Goal: Information Seeking & Learning: Find specific fact

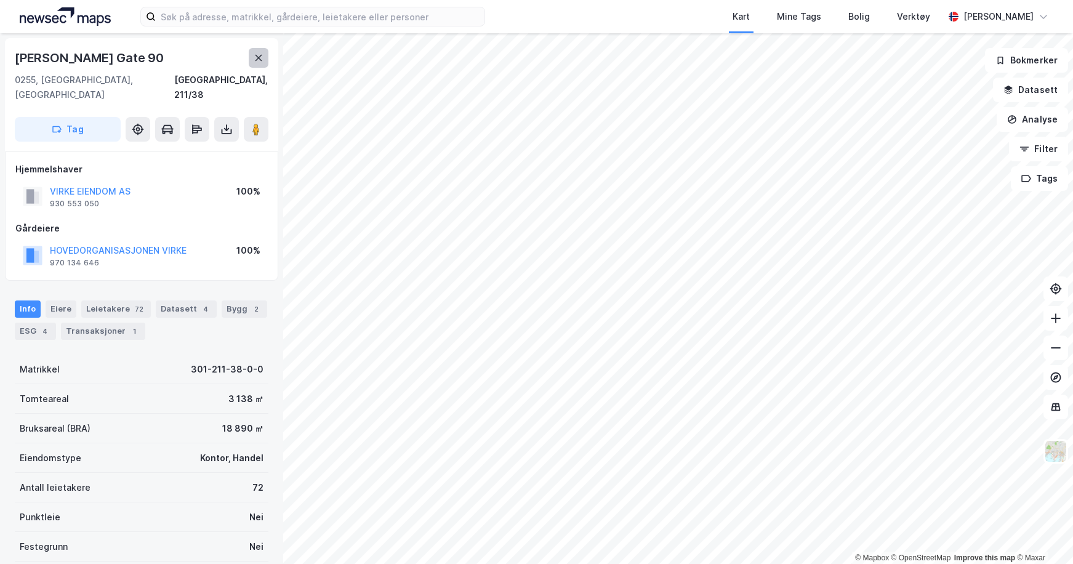
click at [261, 52] on button at bounding box center [259, 58] width 20 height 20
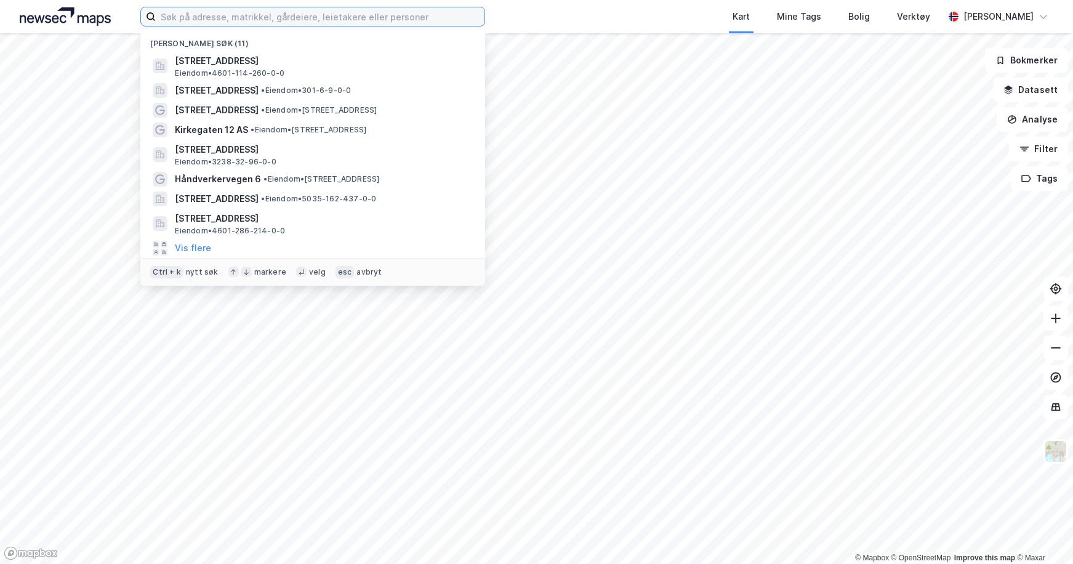
click at [329, 18] on input at bounding box center [320, 16] width 329 height 18
type input "l"
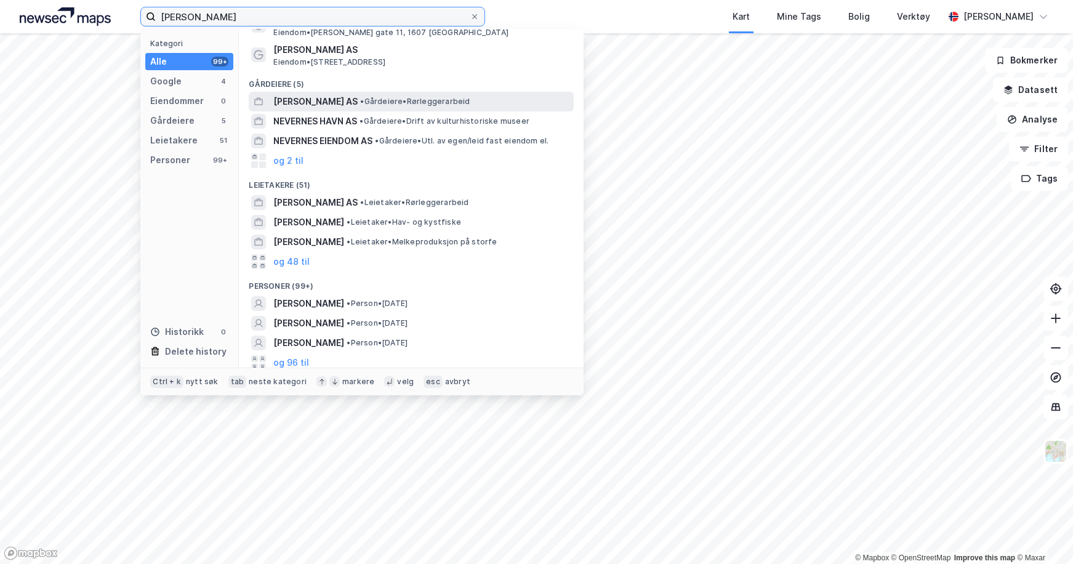
scroll to position [85, 0]
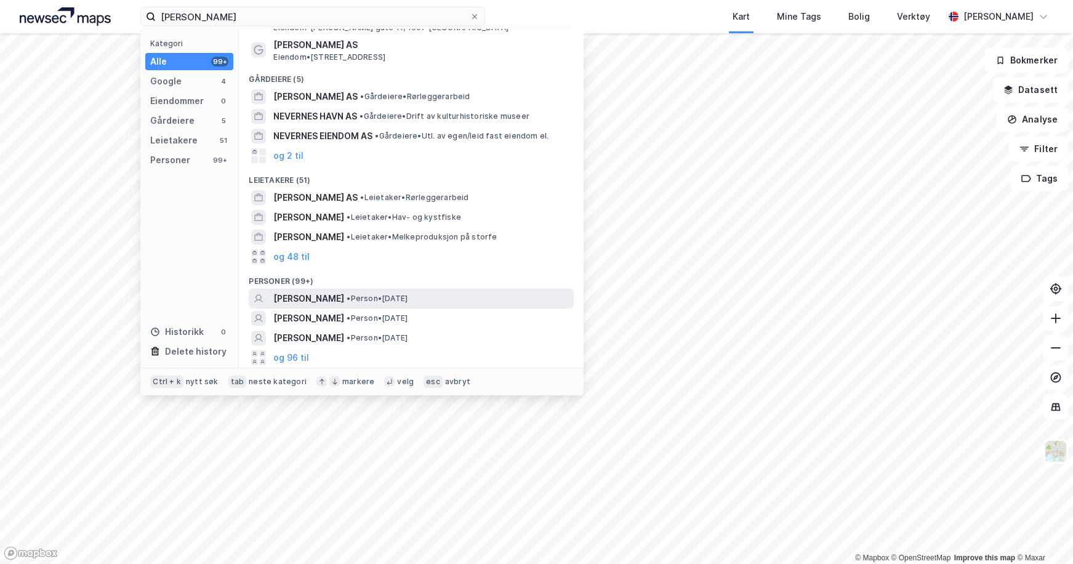
click at [309, 292] on span "[PERSON_NAME]" at bounding box center [308, 298] width 71 height 15
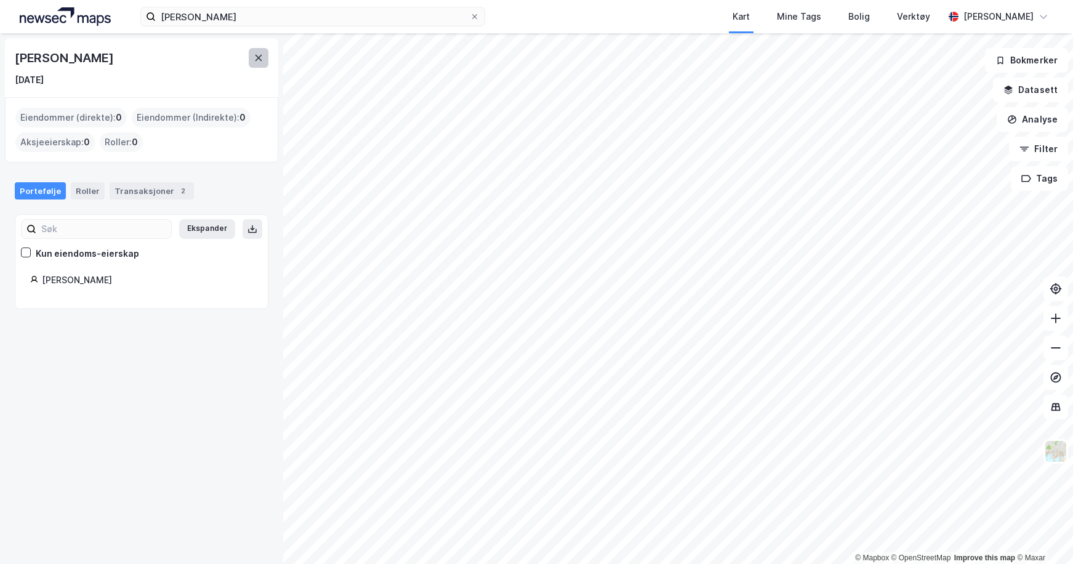
click at [254, 59] on icon at bounding box center [259, 58] width 10 height 10
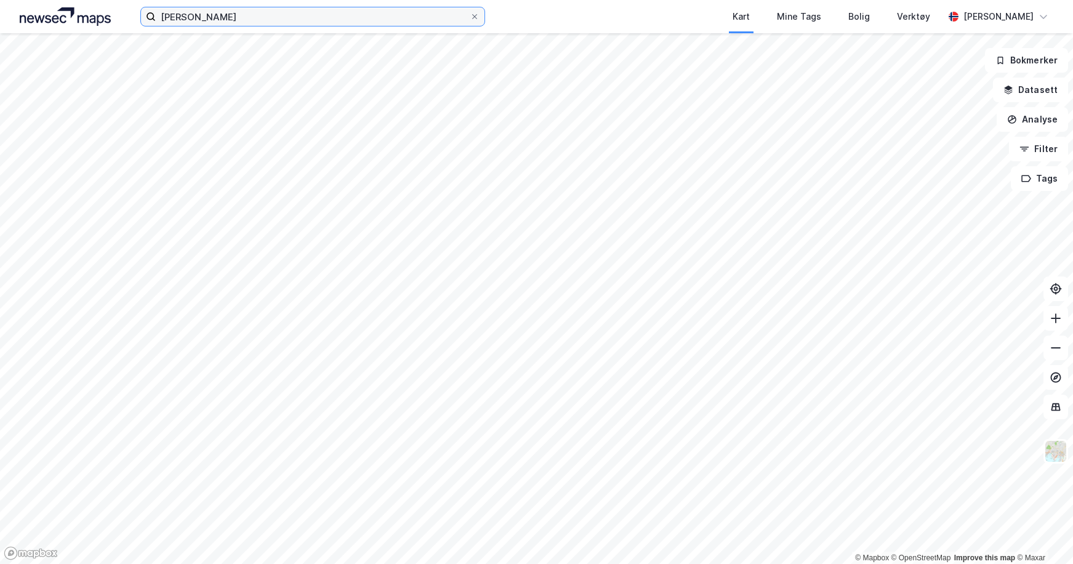
click at [285, 20] on input "[PERSON_NAME]" at bounding box center [313, 16] width 314 height 18
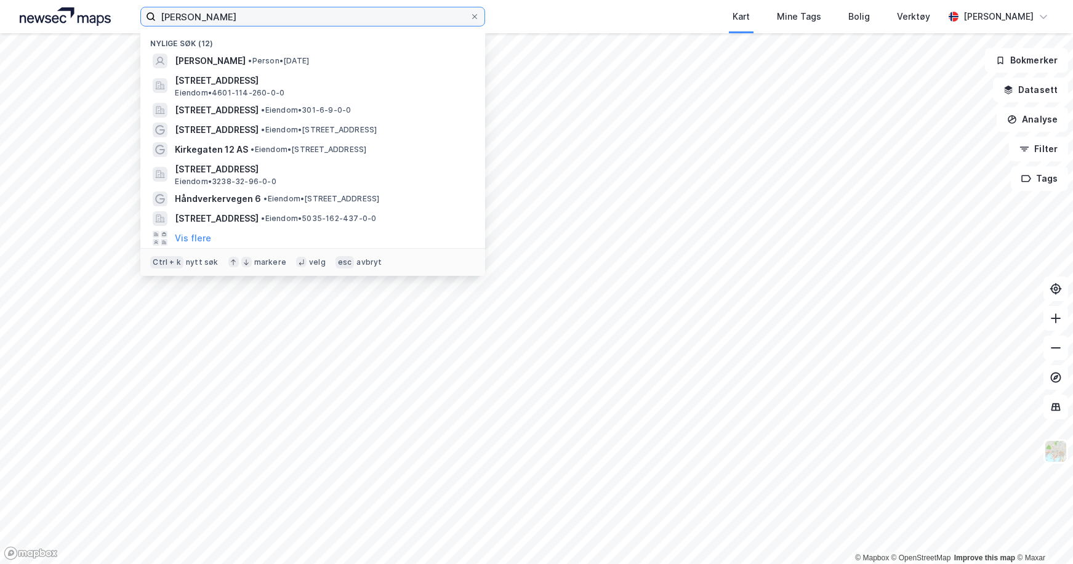
type input "[PERSON_NAME]"
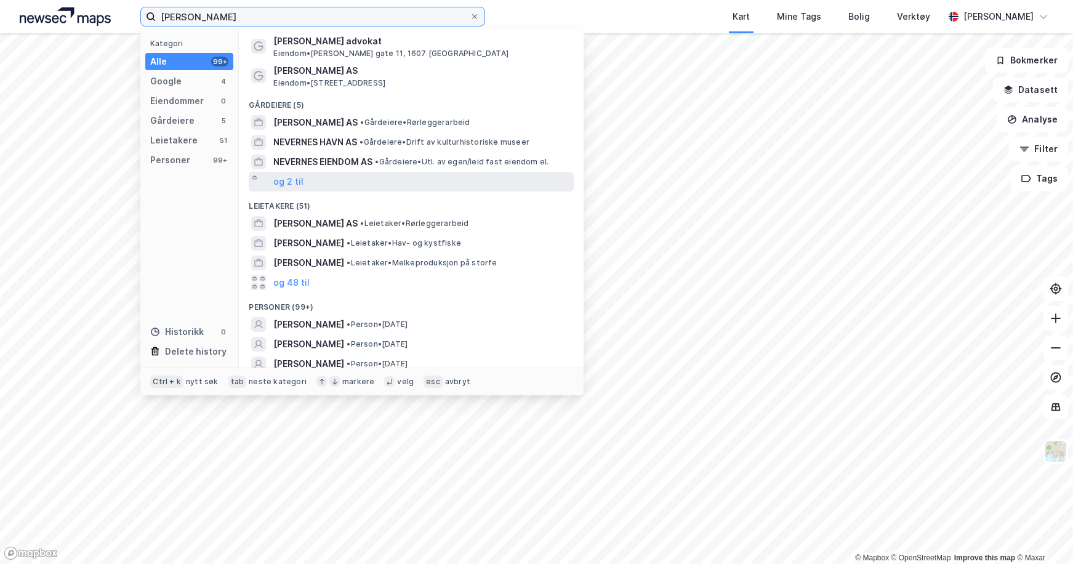
scroll to position [85, 0]
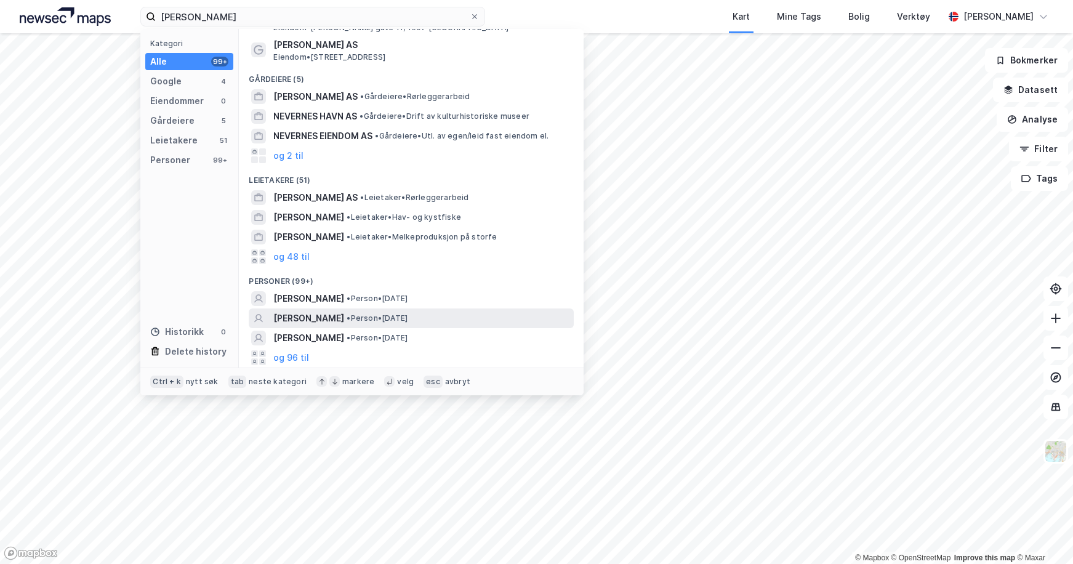
click at [337, 317] on span "[PERSON_NAME]" at bounding box center [308, 318] width 71 height 15
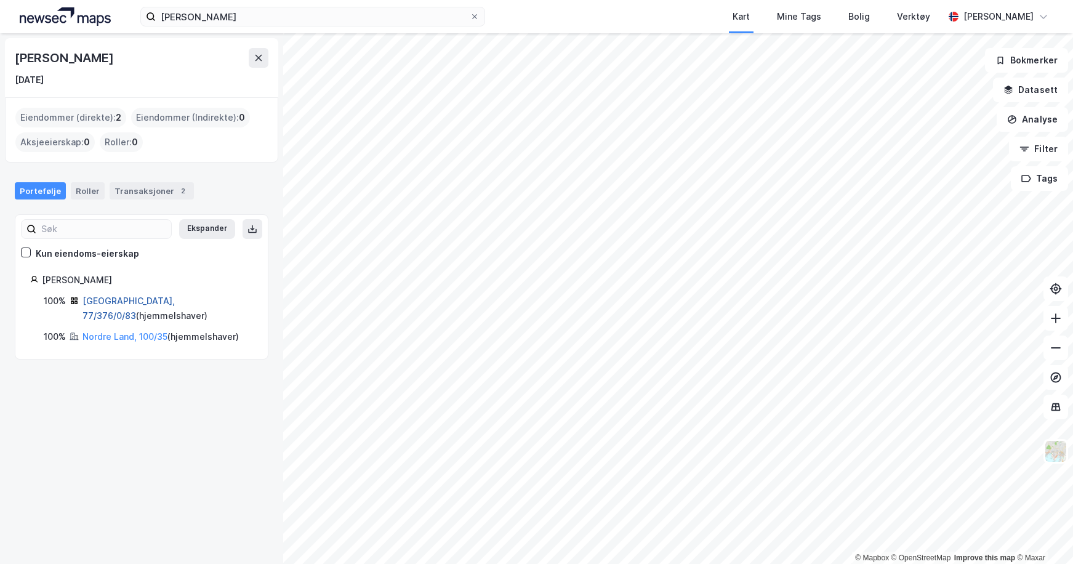
click at [143, 302] on link "[GEOGRAPHIC_DATA], 77/376/0/83" at bounding box center [128, 307] width 92 height 25
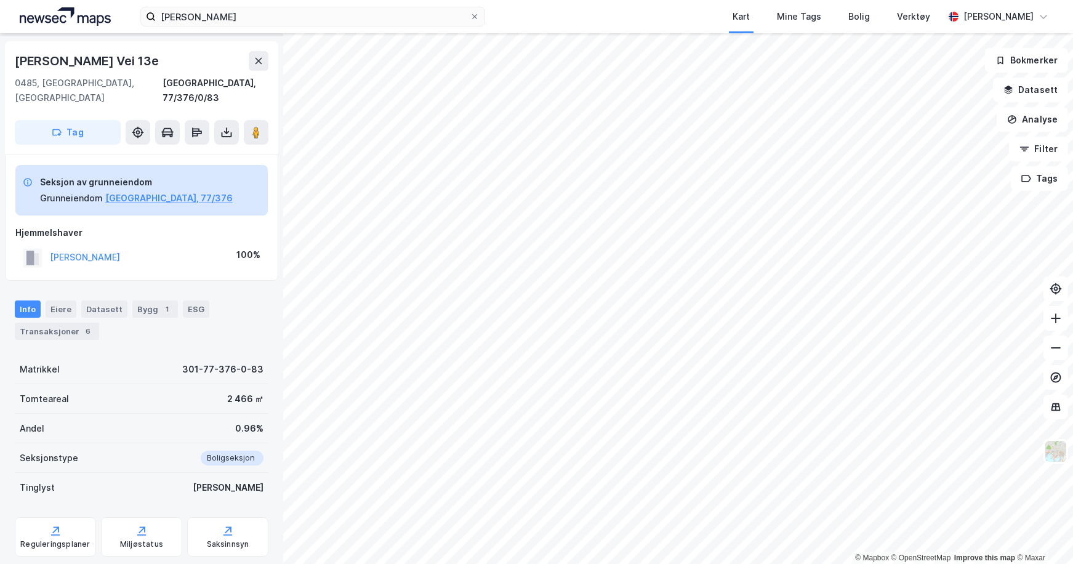
scroll to position [54, 0]
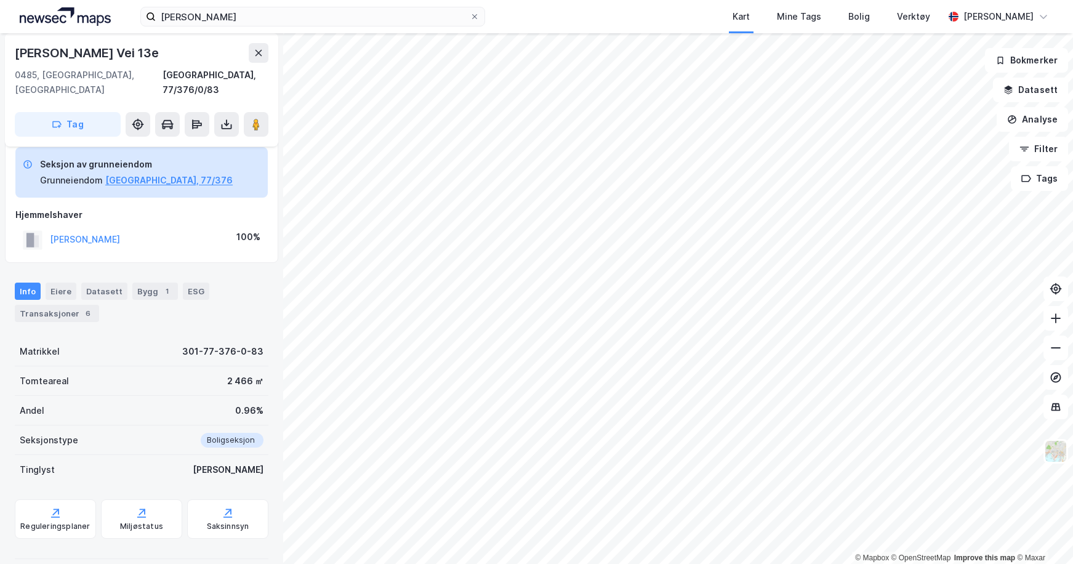
click at [245, 403] on div "0.96%" at bounding box center [249, 410] width 28 height 15
click at [58, 282] on div "Eiere" at bounding box center [61, 290] width 31 height 17
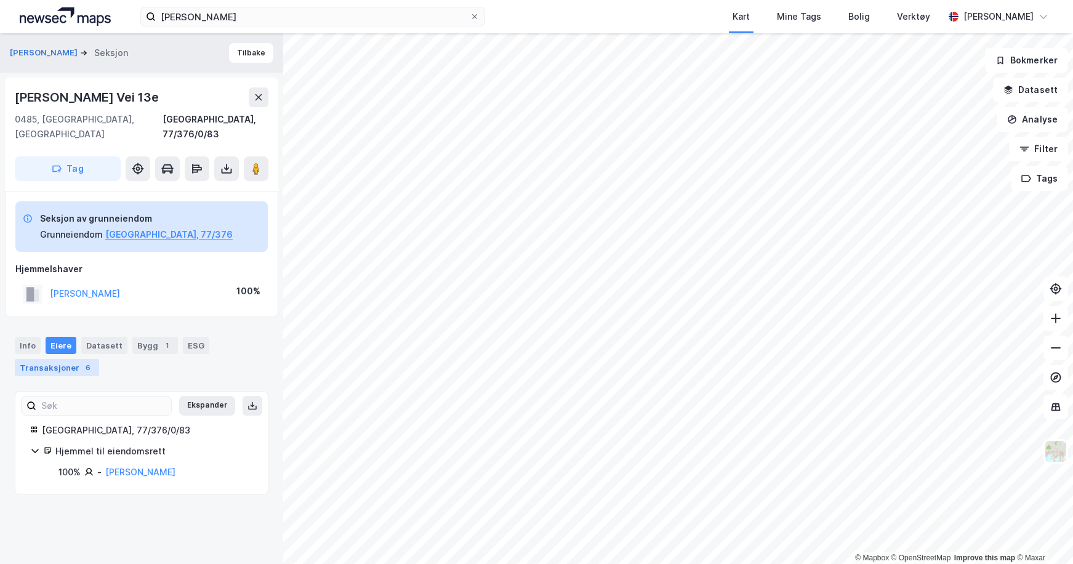
click at [75, 359] on div "Transaksjoner 6" at bounding box center [57, 367] width 84 height 17
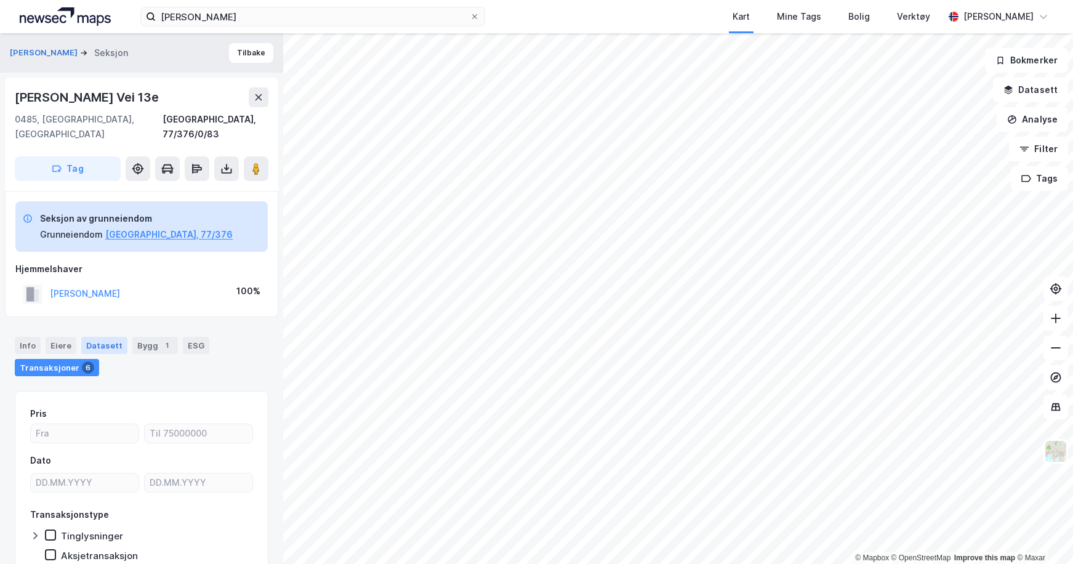
click at [115, 337] on div "Datasett" at bounding box center [104, 345] width 46 height 17
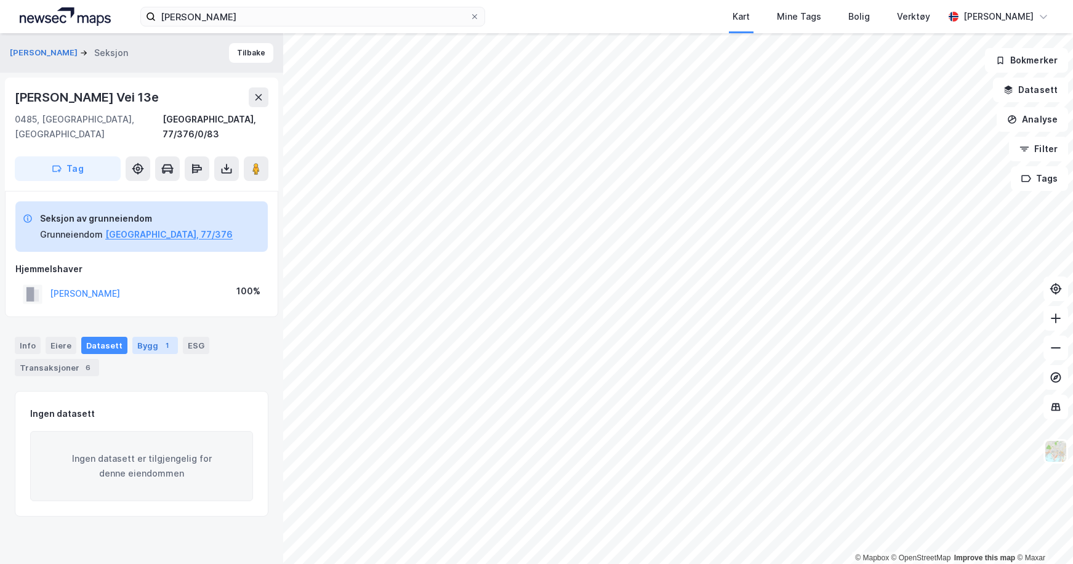
click at [145, 337] on div "Bygg 1" at bounding box center [155, 345] width 46 height 17
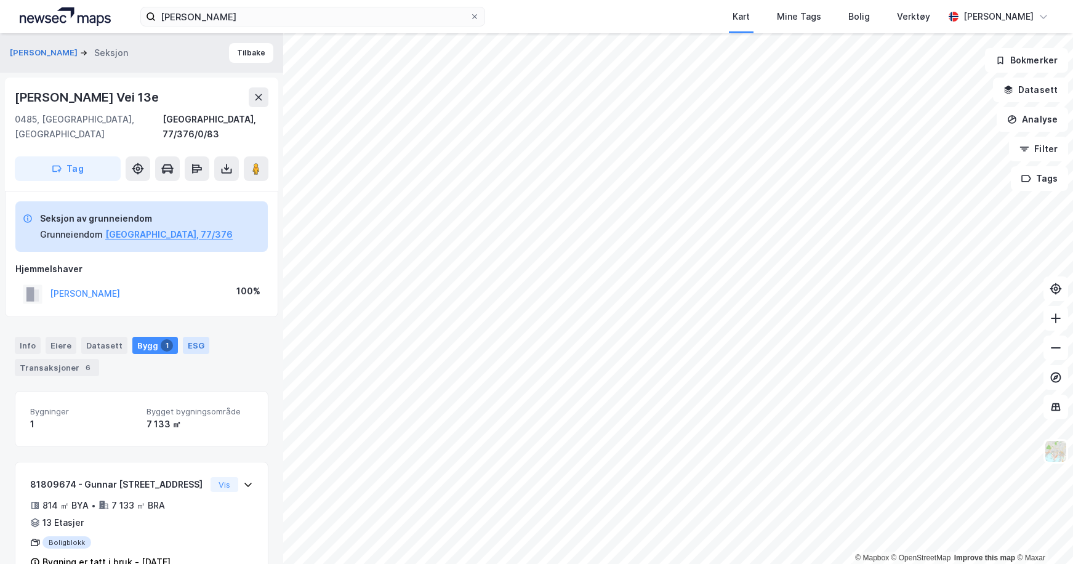
click at [188, 337] on div "ESG" at bounding box center [196, 345] width 26 height 17
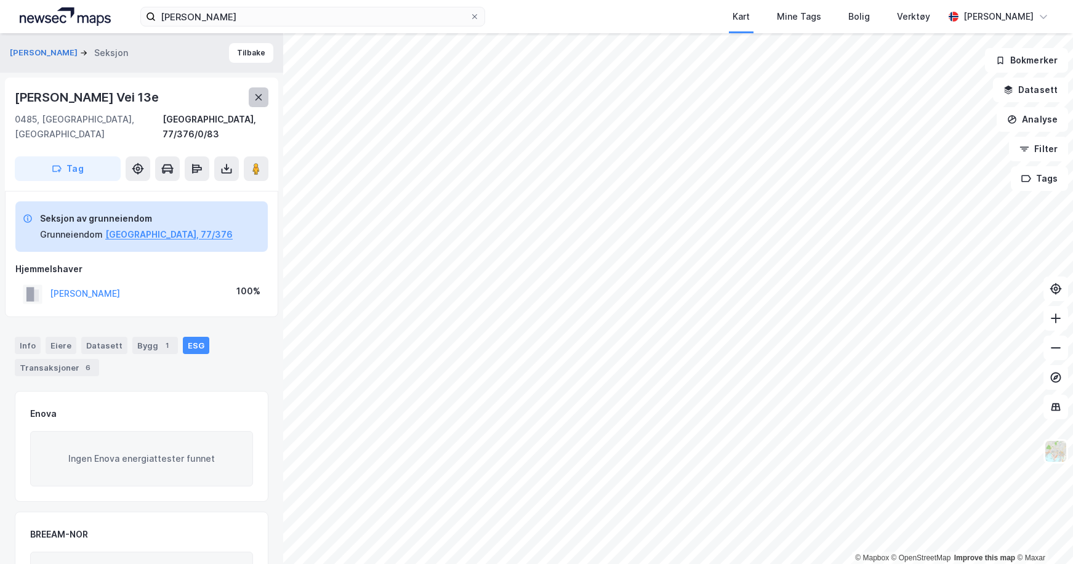
click at [254, 96] on icon at bounding box center [259, 97] width 10 height 10
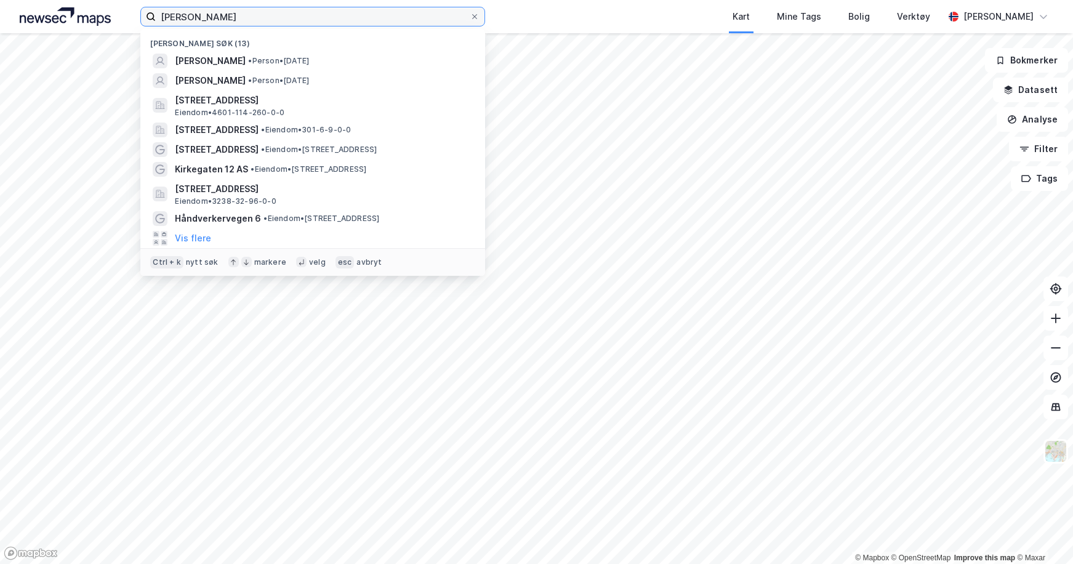
drag, startPoint x: 267, startPoint y: 17, endPoint x: 103, endPoint y: 14, distance: 164.4
click at [103, 14] on div "[PERSON_NAME] søk (13) [PERSON_NAME] • Person • [DATE] [PERSON_NAME] • Person •…" at bounding box center [536, 16] width 1073 height 33
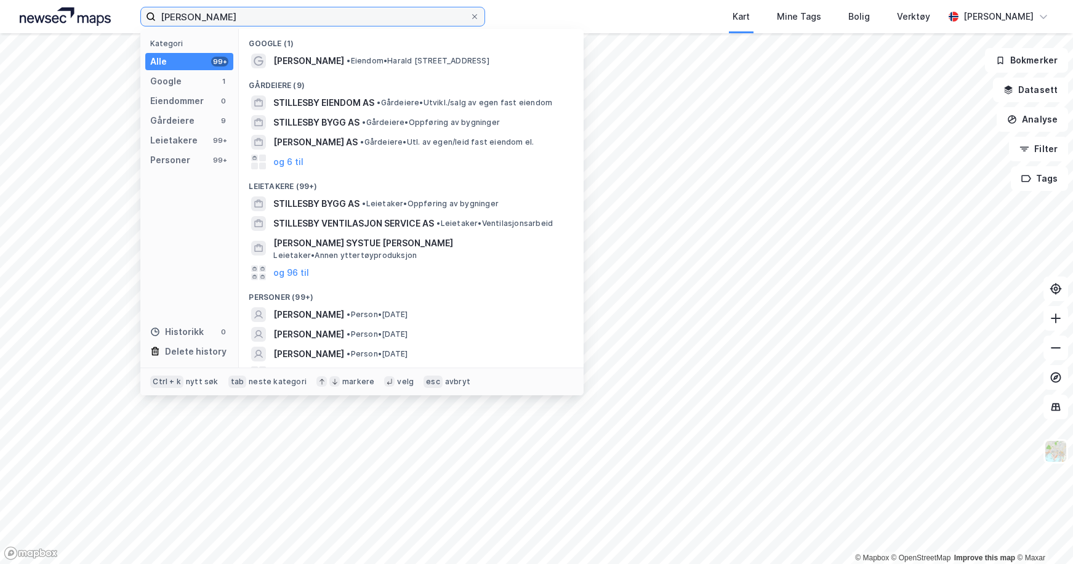
type input "[PERSON_NAME]"
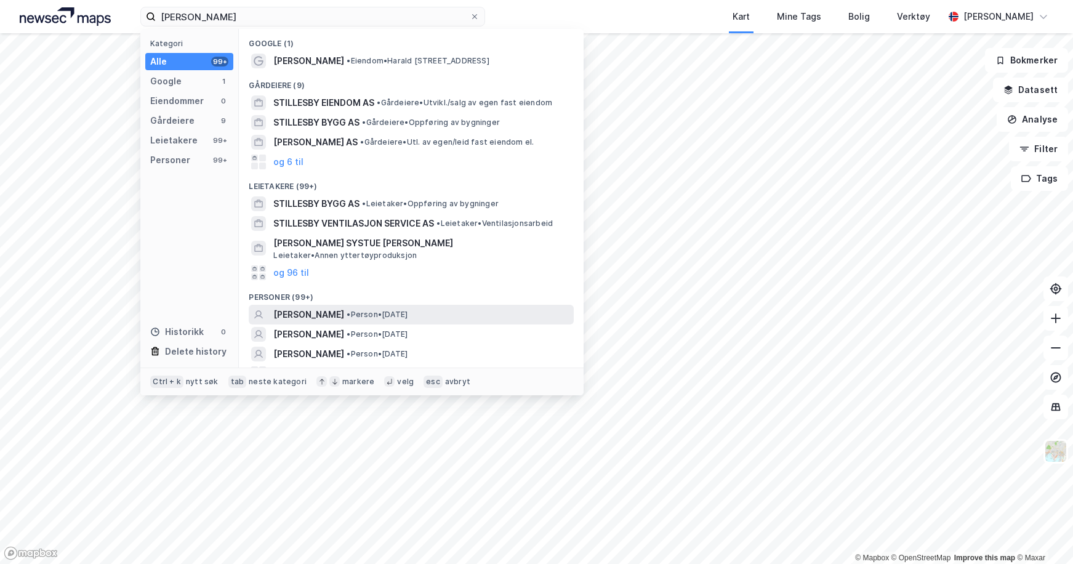
click at [407, 316] on span "• Person • [DATE]" at bounding box center [377, 315] width 61 height 10
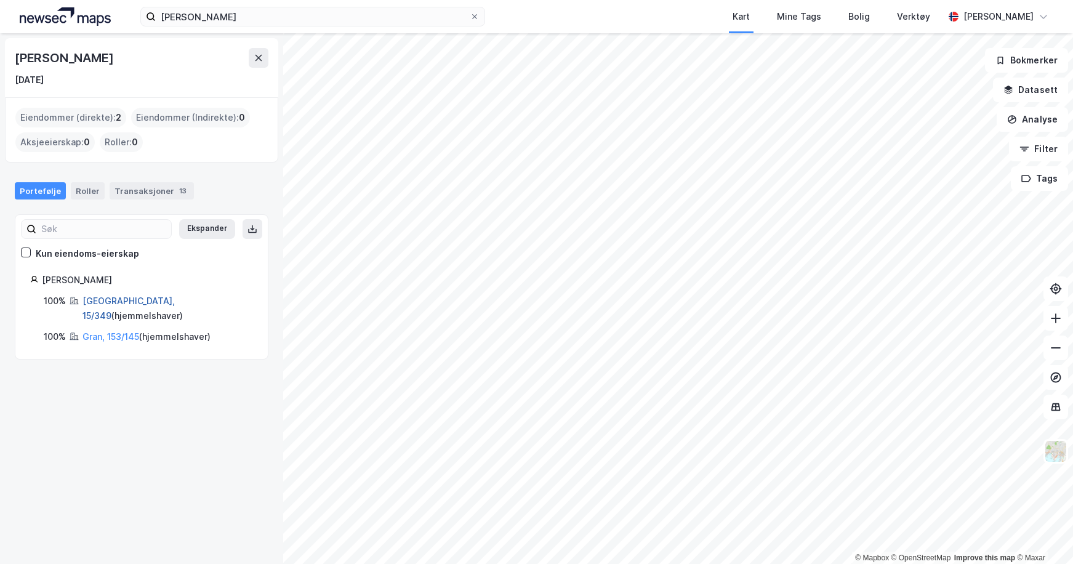
click at [130, 298] on link "[GEOGRAPHIC_DATA], 15/349" at bounding box center [128, 307] width 92 height 25
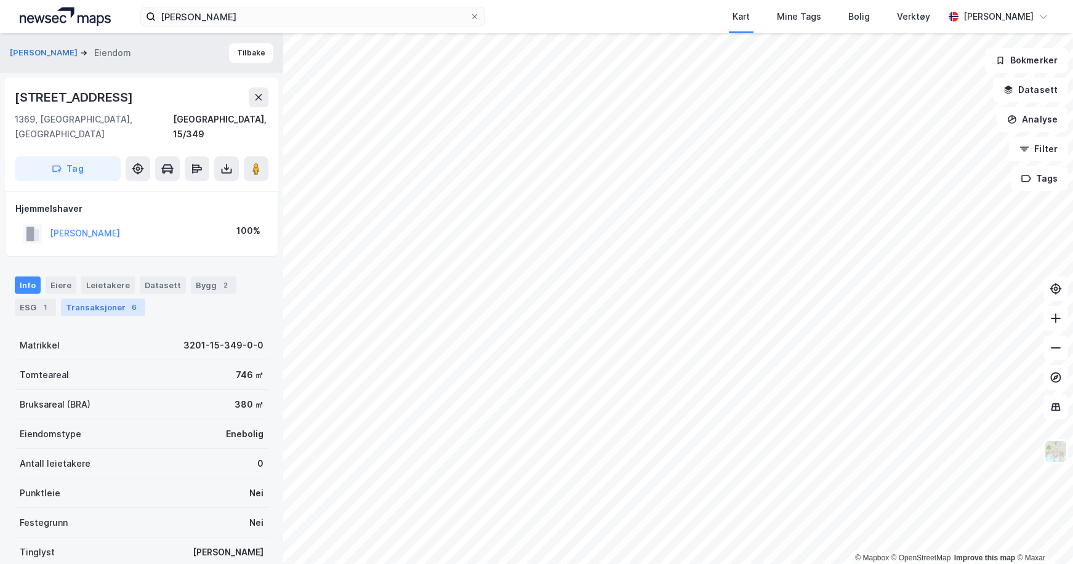
click at [119, 298] on div "Transaksjoner 6" at bounding box center [103, 306] width 84 height 17
